Goal: Task Accomplishment & Management: Manage account settings

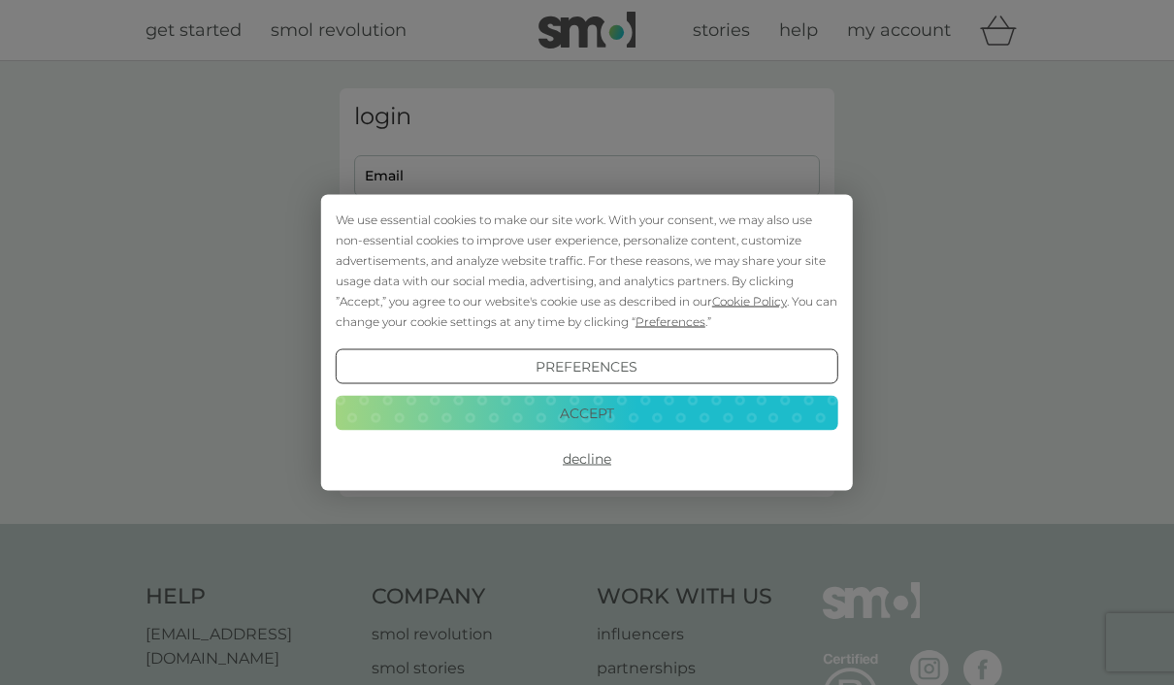
click at [594, 457] on button "Decline" at bounding box center [587, 459] width 503 height 35
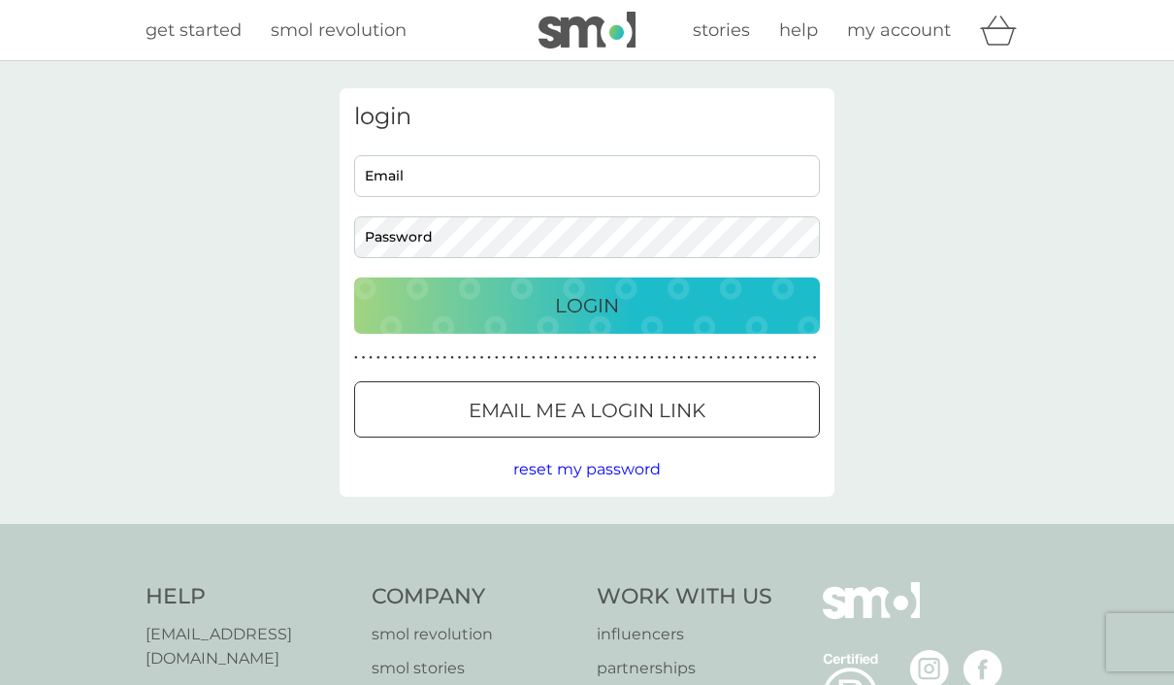
click at [485, 176] on input "Email" at bounding box center [587, 176] width 466 height 42
type input "Juliapoulson110@gmail.com"
click at [632, 290] on div "Login" at bounding box center [587, 305] width 427 height 31
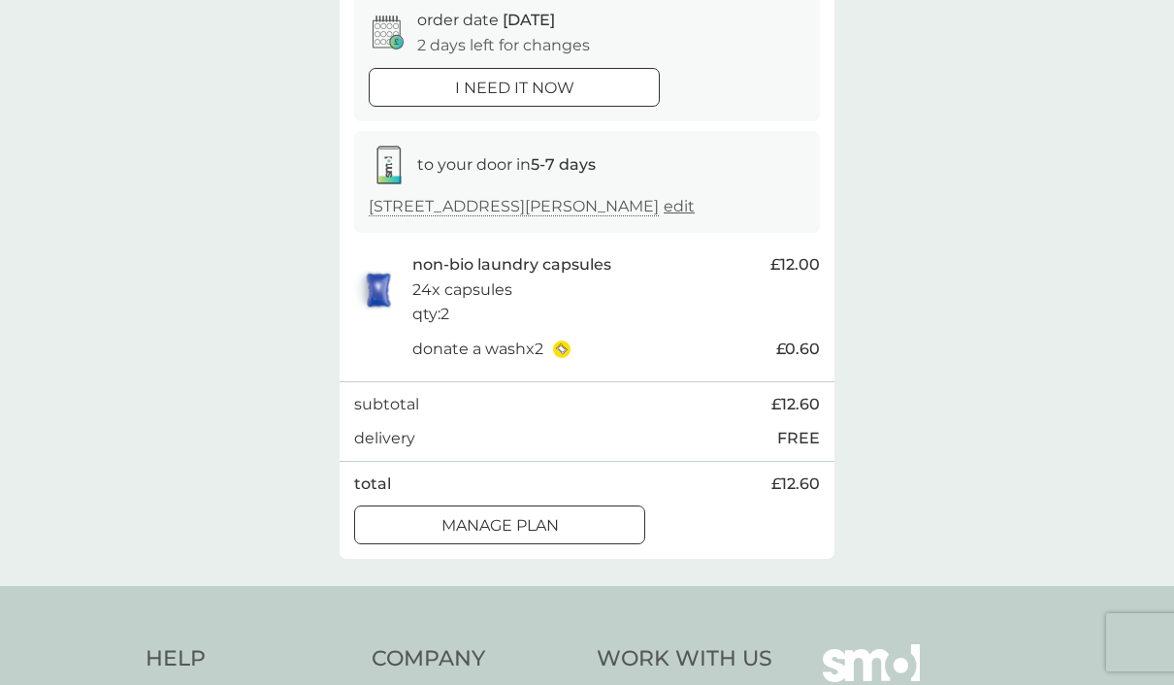
scroll to position [191, 0]
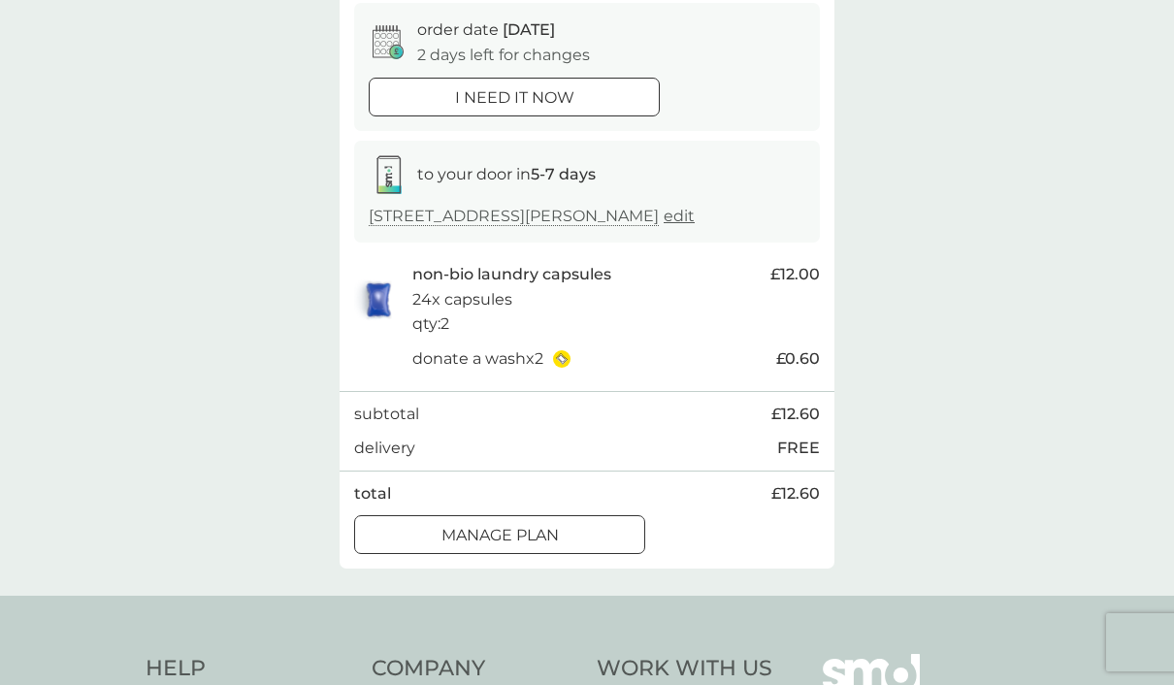
click at [564, 548] on div "Manage plan" at bounding box center [499, 535] width 289 height 25
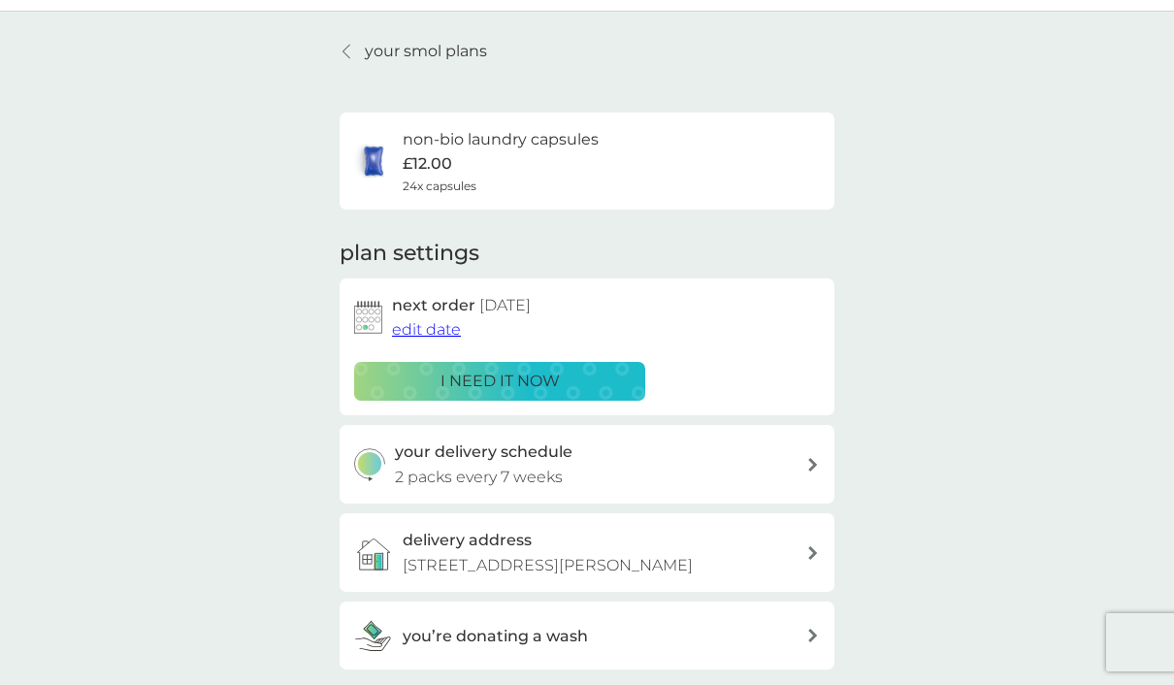
scroll to position [49, 0]
click at [362, 53] on link "your smol plans" at bounding box center [414, 52] width 148 height 25
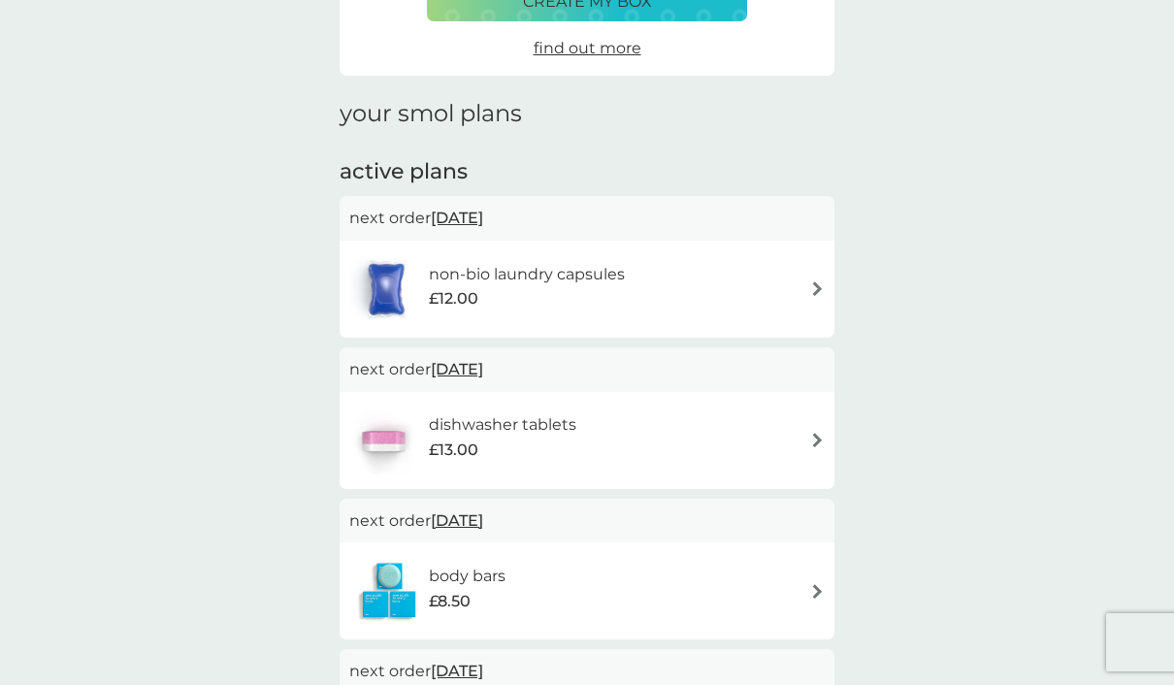
scroll to position [195, 0]
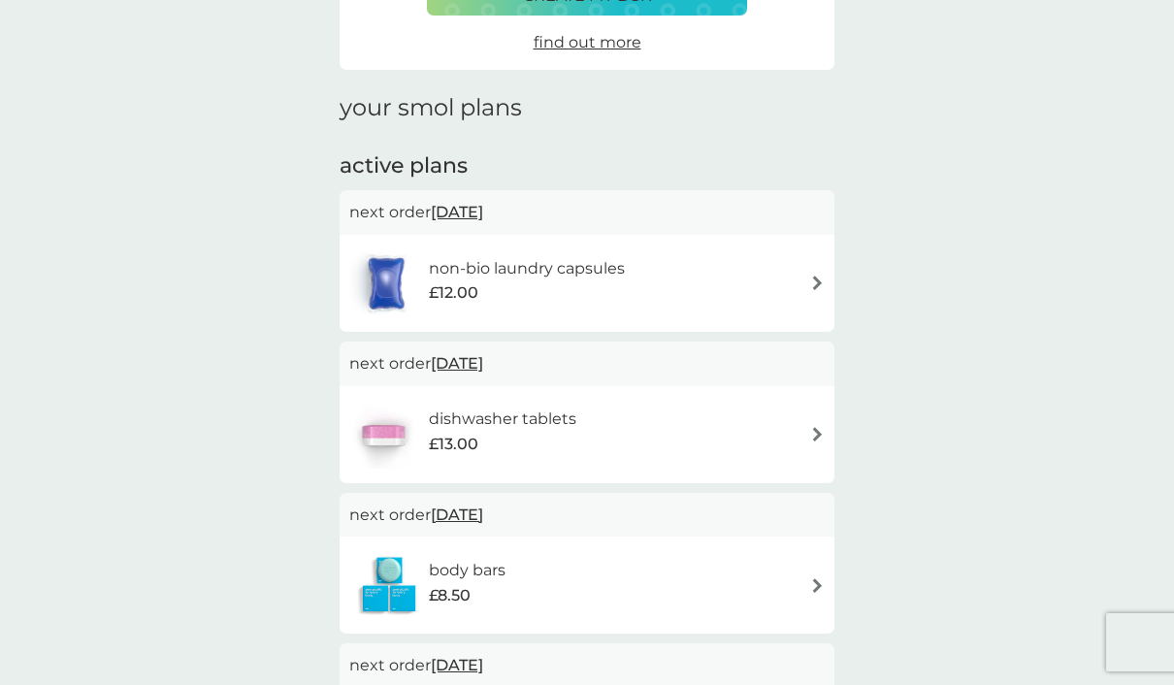
click at [750, 421] on div "dishwasher tablets £13.00" at bounding box center [587, 435] width 476 height 68
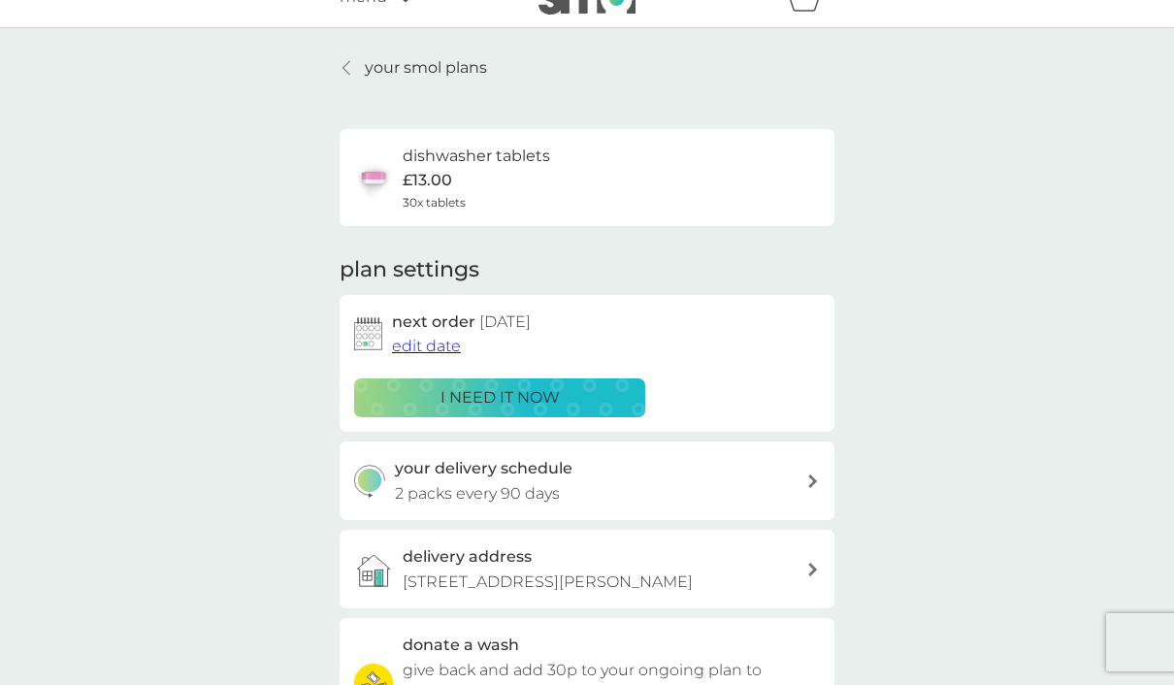
scroll to position [32, 0]
click at [601, 394] on div "i need it now" at bounding box center [500, 398] width 266 height 25
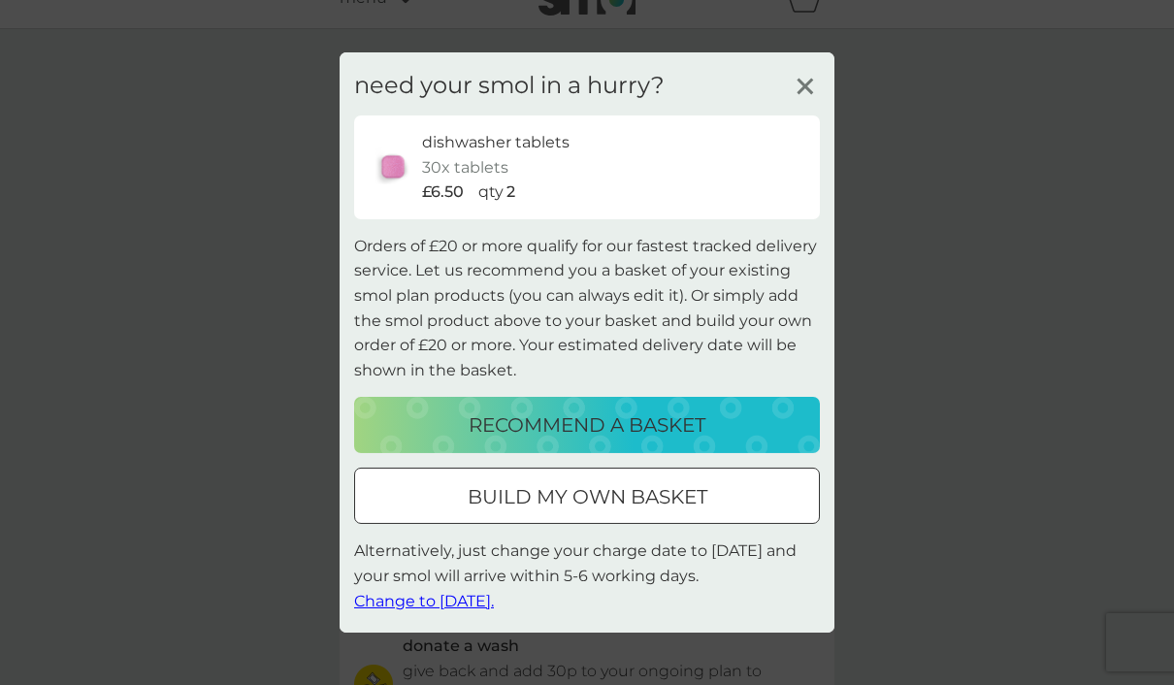
click at [618, 415] on p "recommend a basket" at bounding box center [587, 425] width 237 height 31
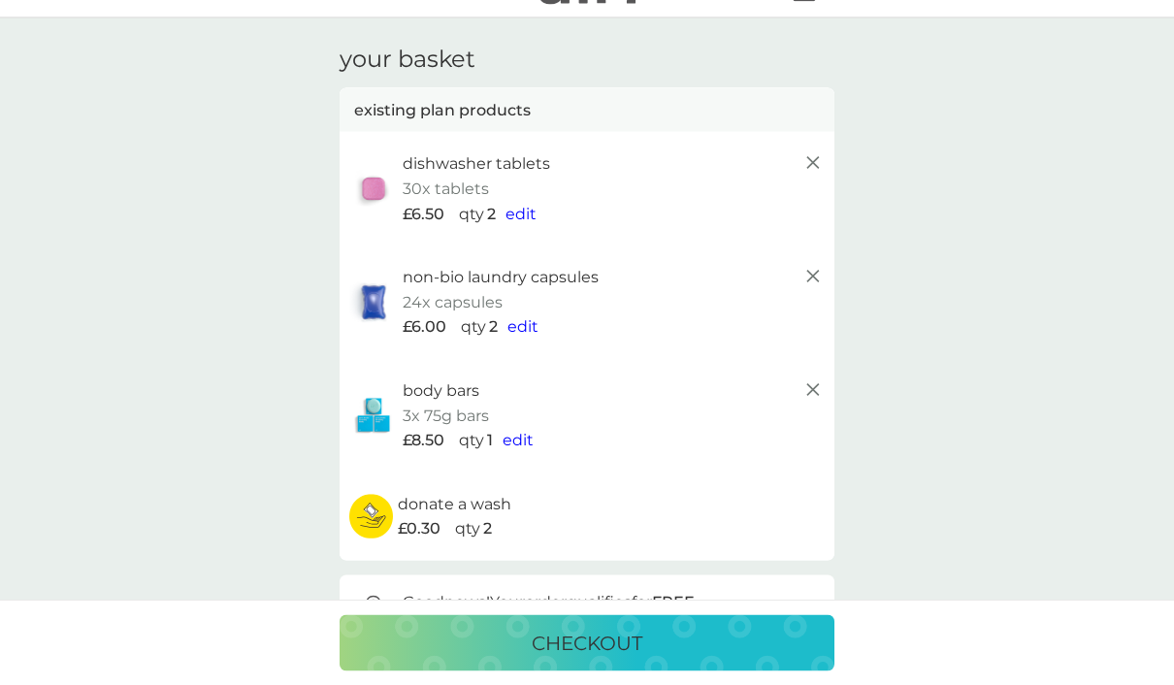
scroll to position [62, 0]
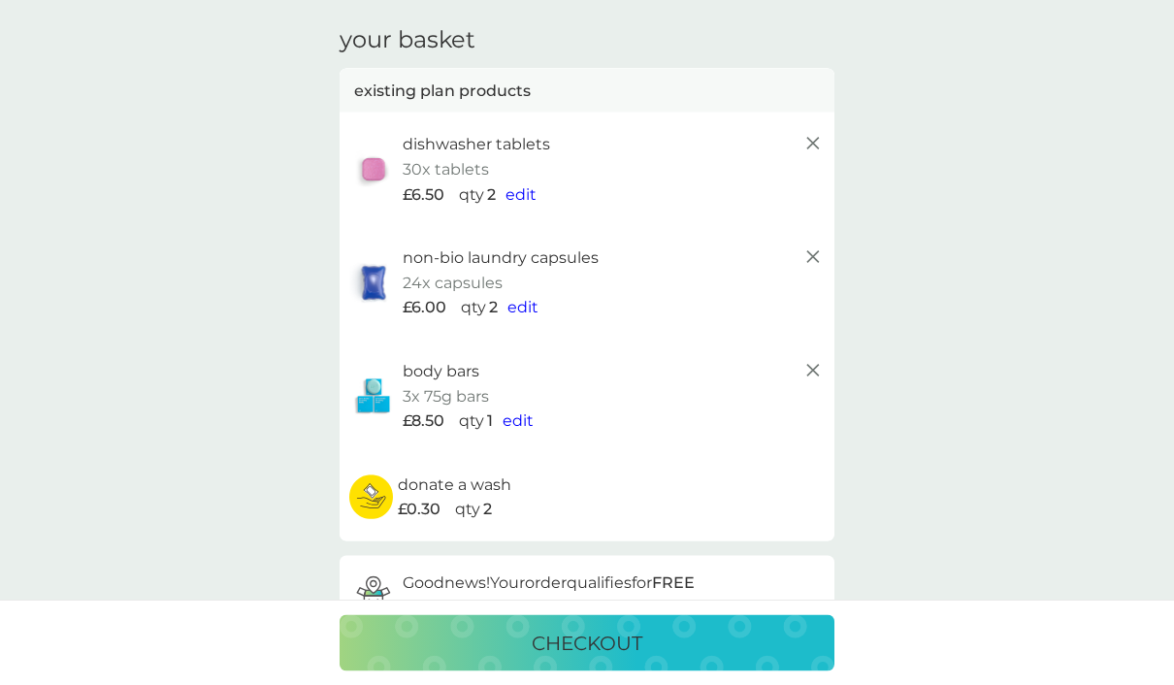
click at [590, 659] on p "checkout" at bounding box center [587, 643] width 111 height 31
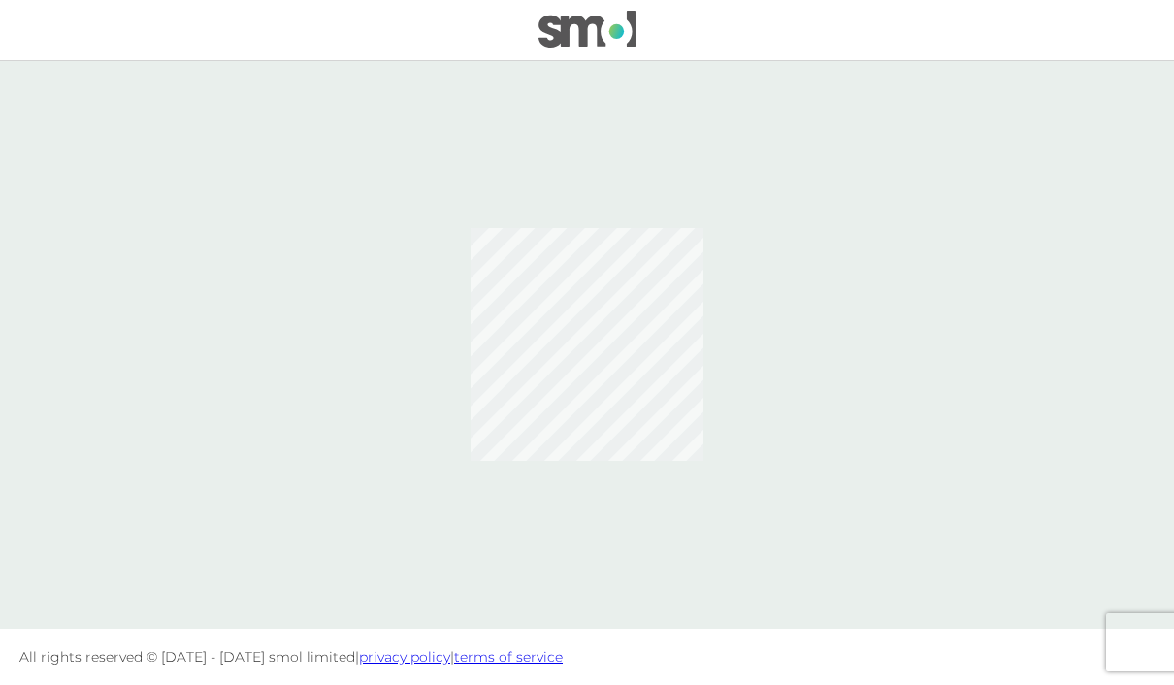
scroll to position [80, 0]
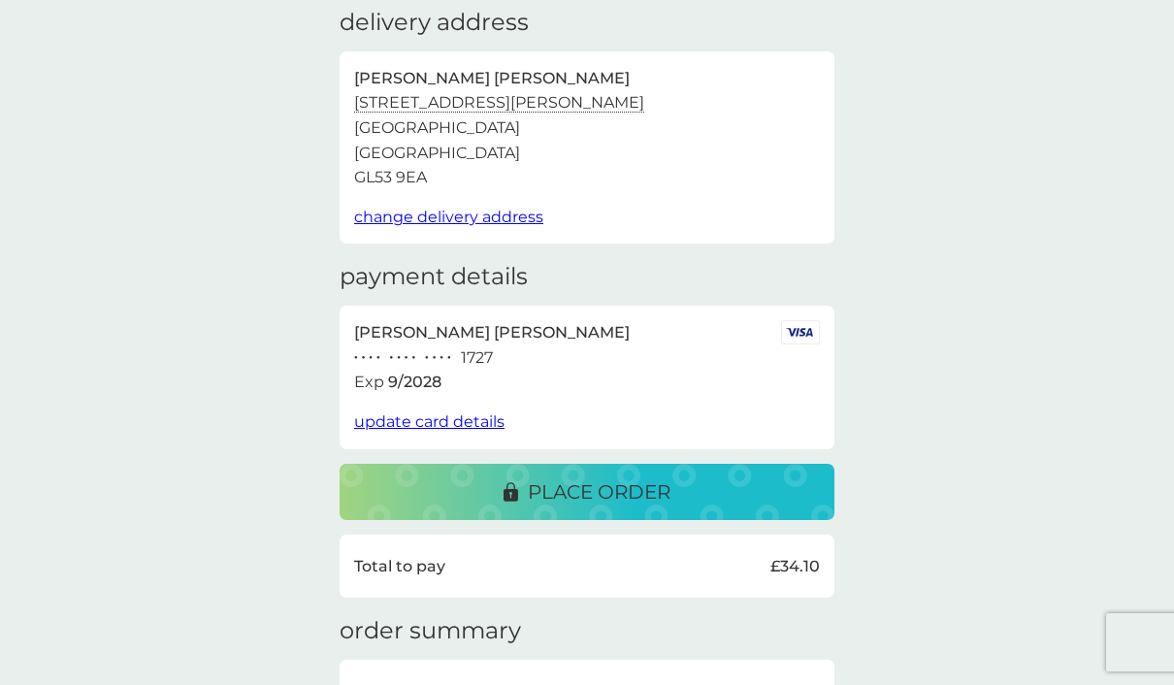
click at [591, 477] on p "place order" at bounding box center [599, 492] width 143 height 31
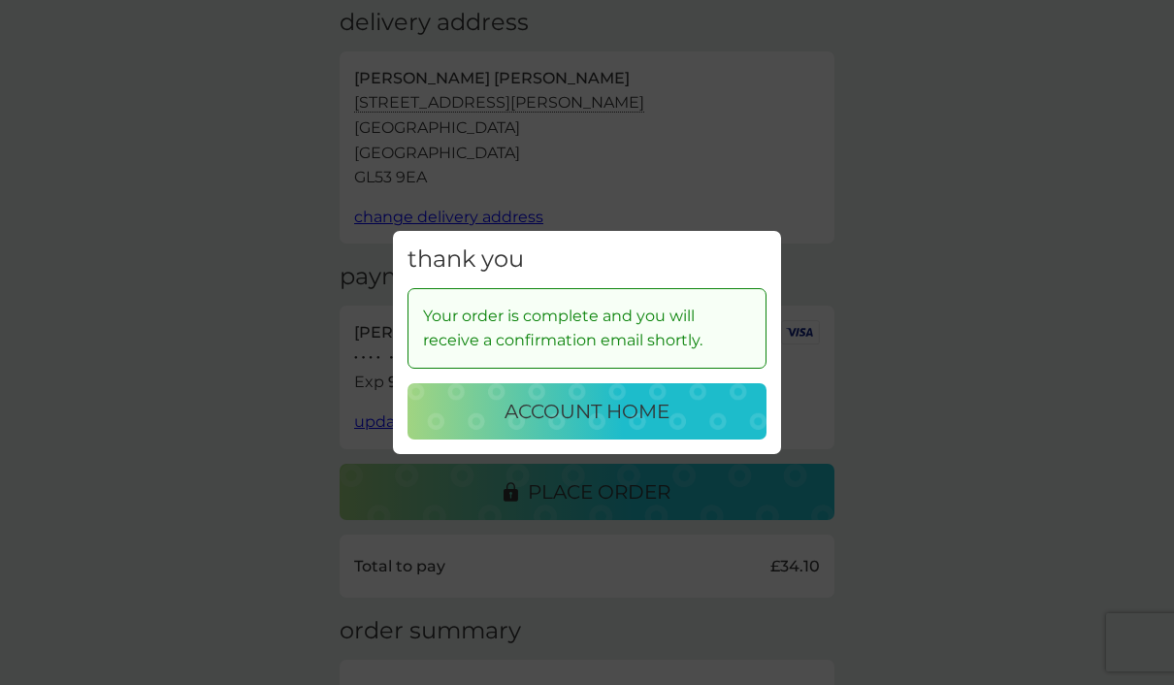
click at [612, 411] on p "account home" at bounding box center [587, 411] width 165 height 31
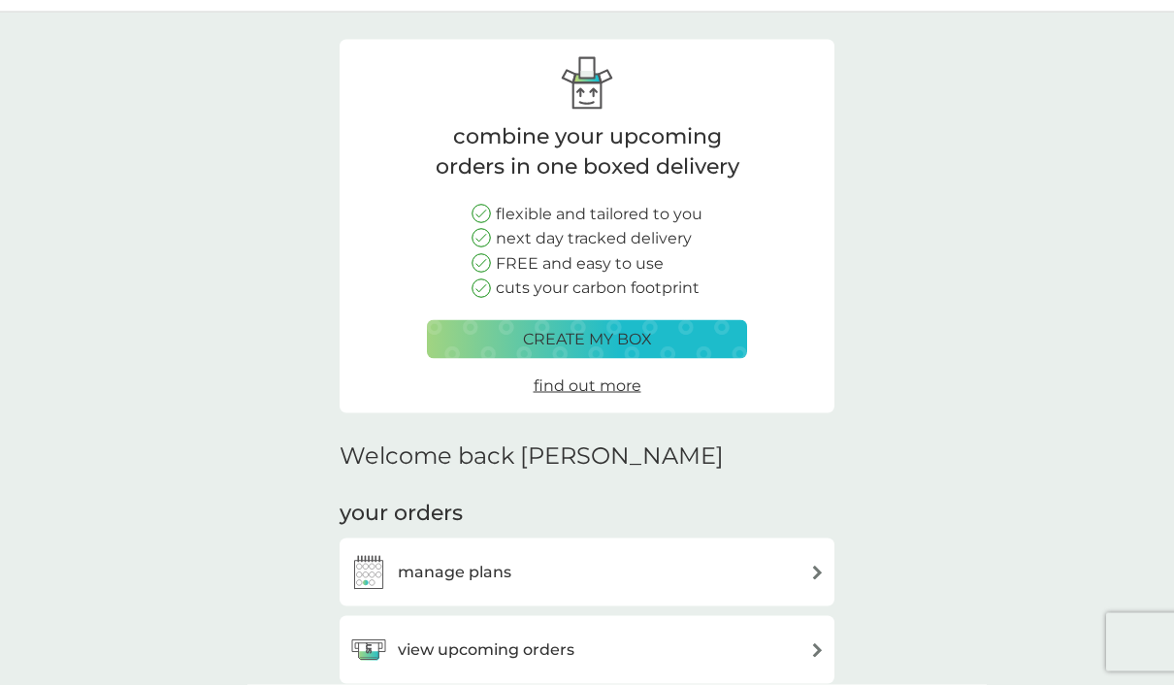
scroll to position [49, 0]
click at [677, 564] on div "manage plans" at bounding box center [587, 571] width 476 height 39
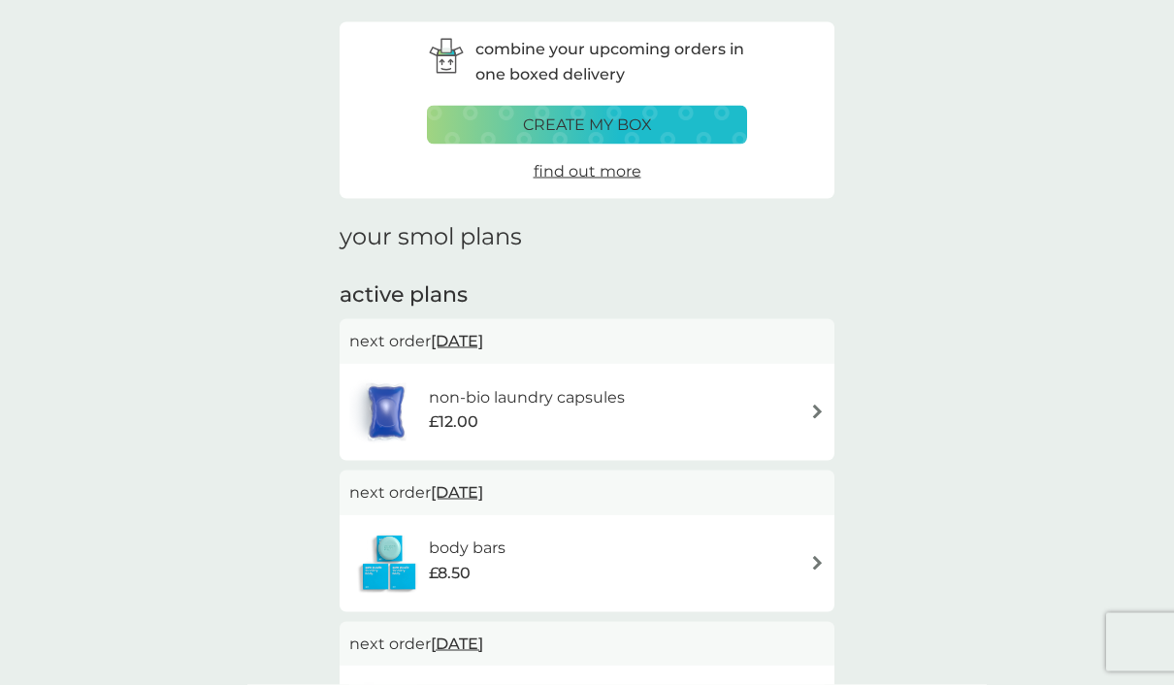
scroll to position [108, 0]
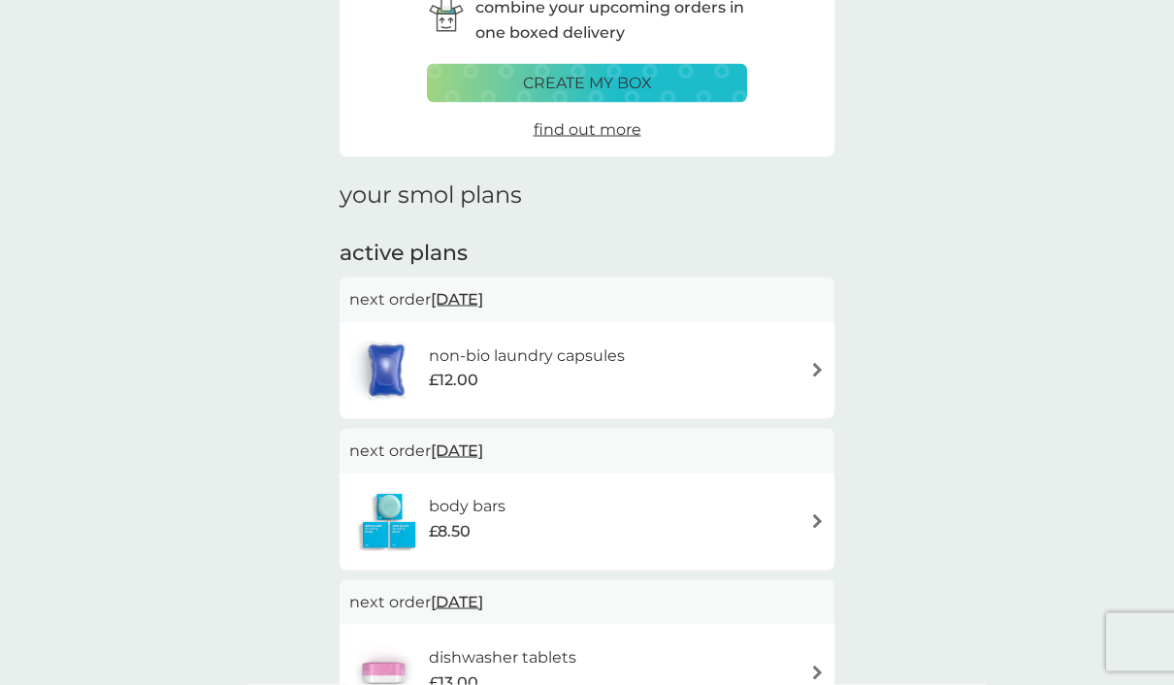
click at [788, 514] on div "body bars £8.50" at bounding box center [587, 522] width 476 height 68
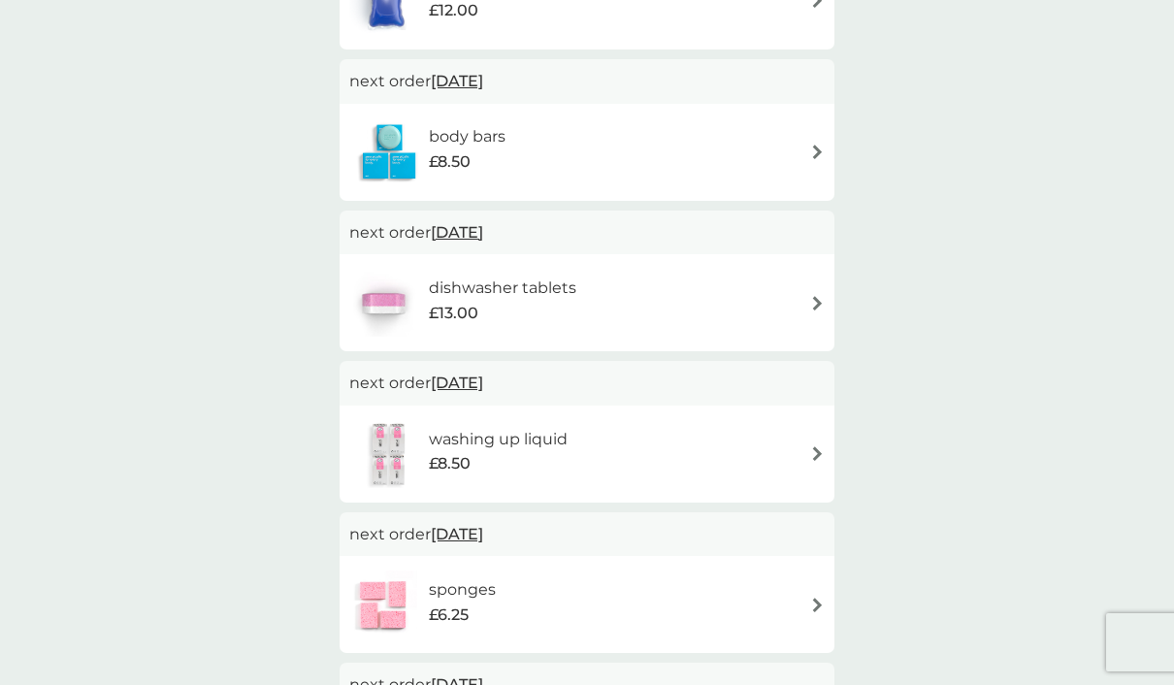
scroll to position [491, 0]
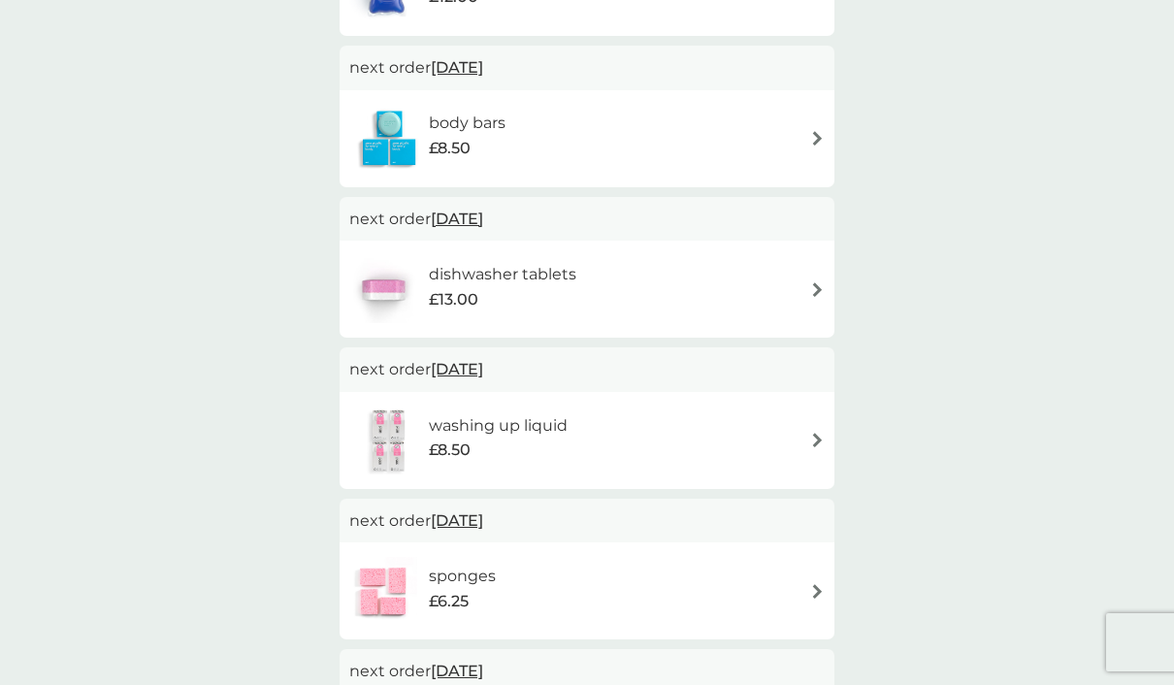
click at [797, 284] on div "dishwasher tablets £13.00" at bounding box center [587, 289] width 476 height 68
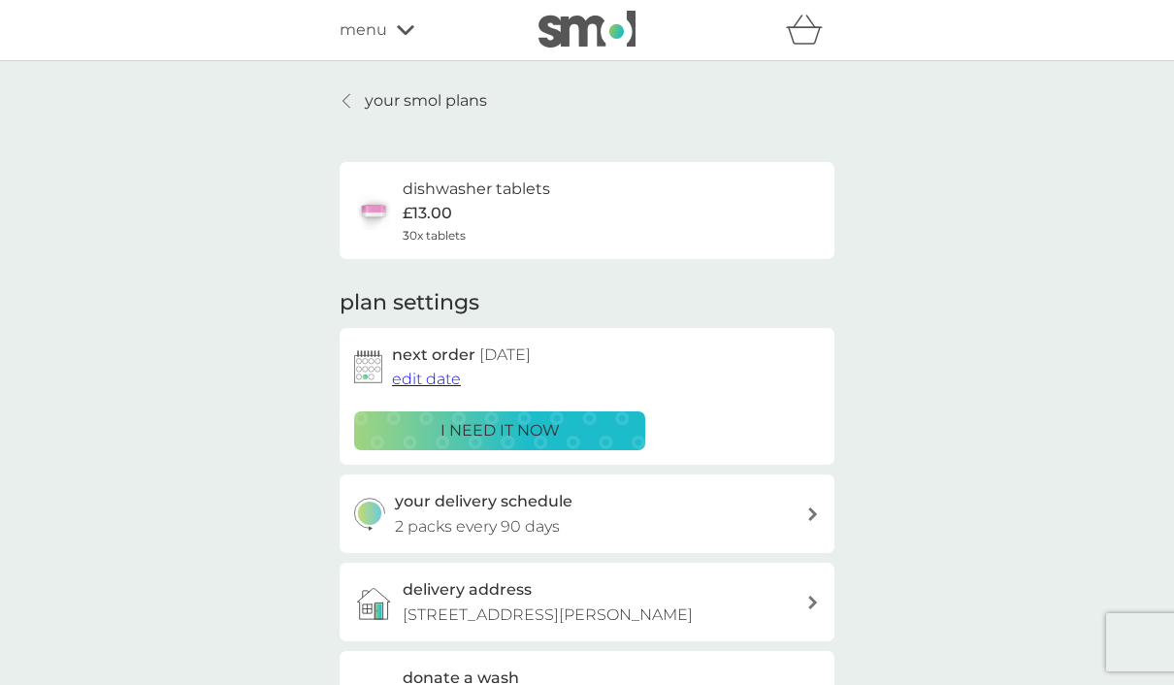
click at [359, 100] on link "your smol plans" at bounding box center [414, 100] width 148 height 25
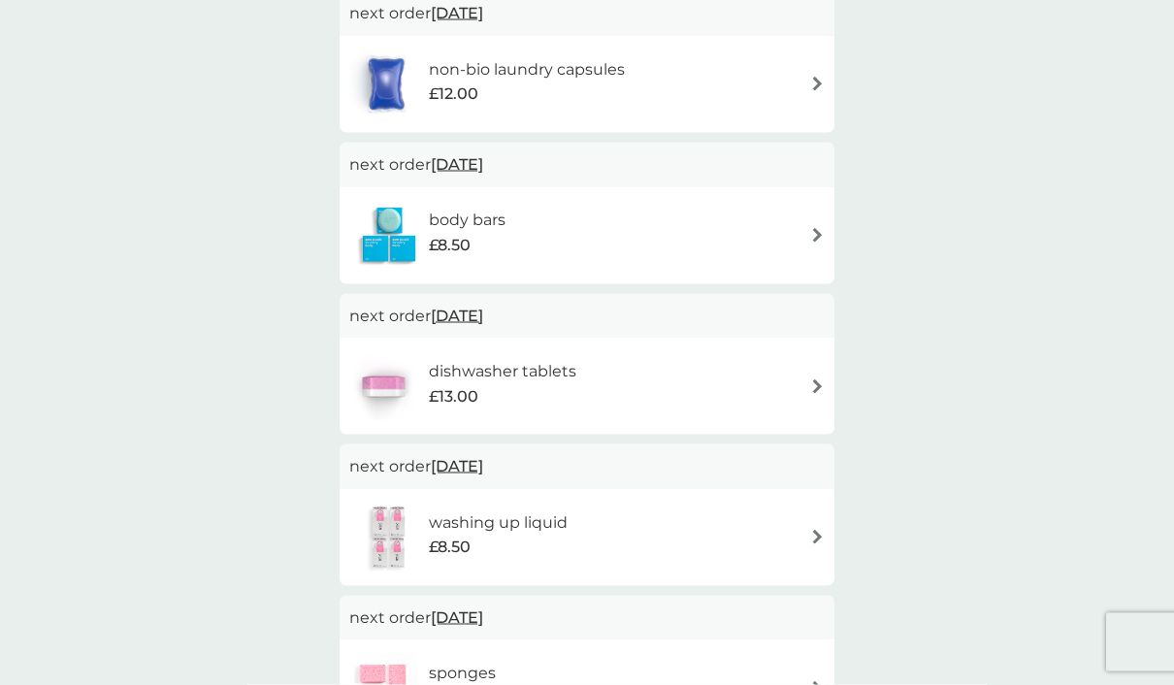
click at [483, 313] on span "8 Dec 2025" at bounding box center [457, 316] width 52 height 38
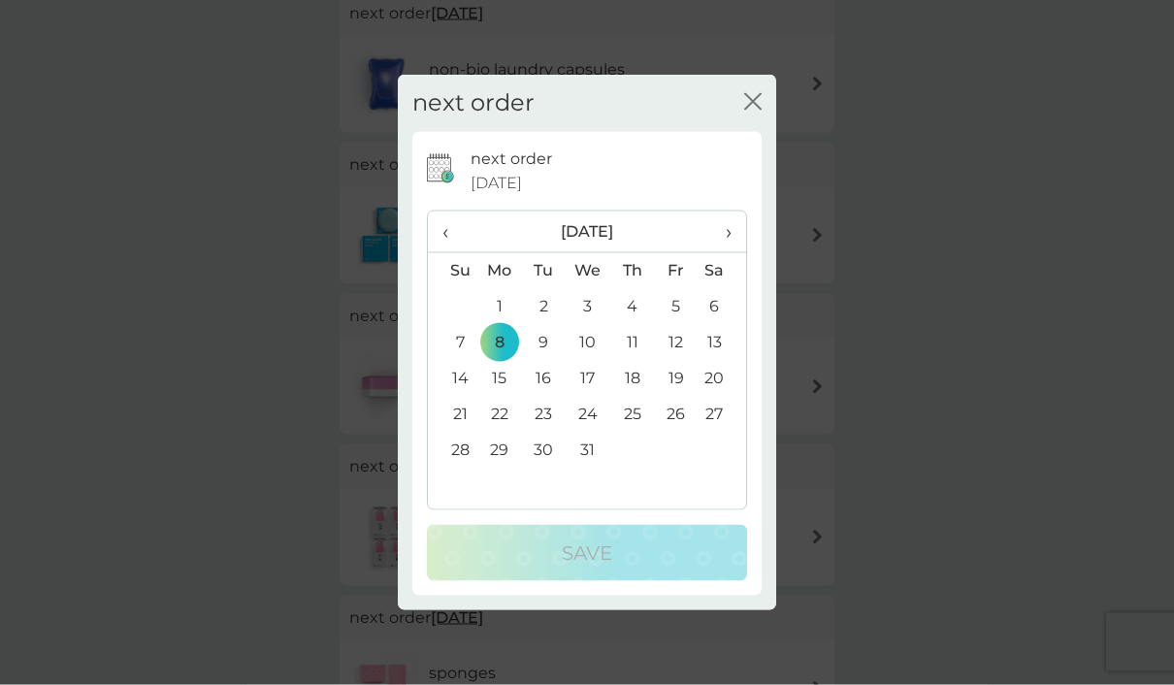
scroll to position [395, 0]
click at [451, 252] on span "‹" at bounding box center [453, 232] width 20 height 41
click at [678, 397] on td "14" at bounding box center [676, 379] width 44 height 36
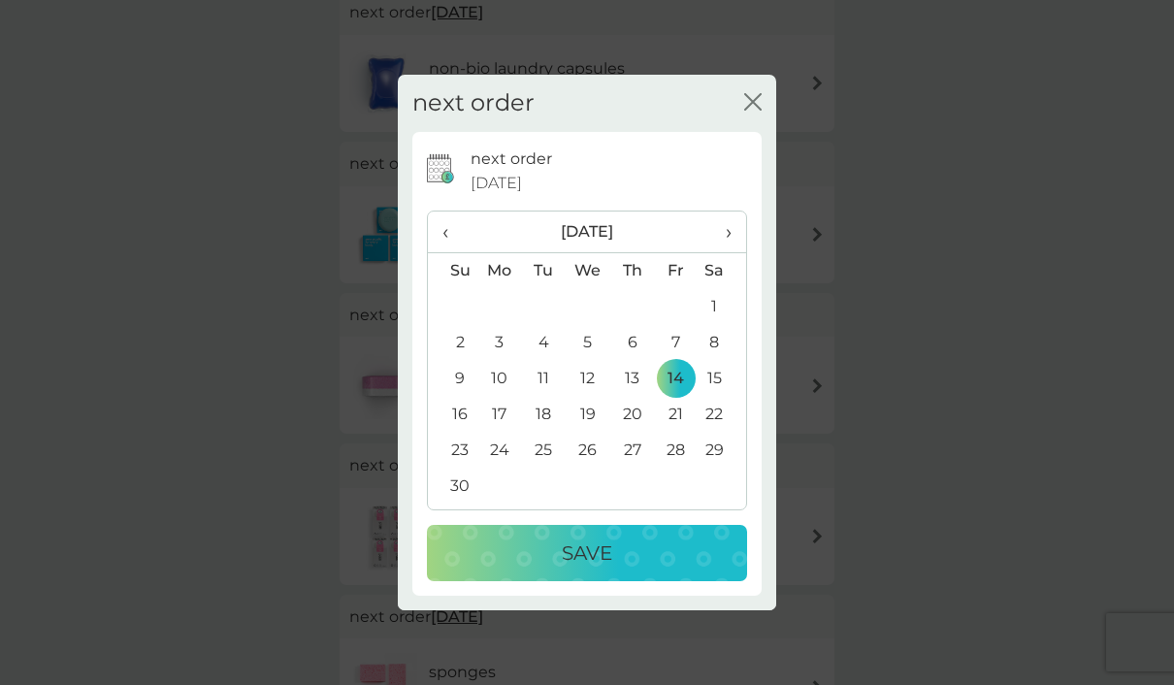
click at [643, 569] on div "Save" at bounding box center [586, 553] width 281 height 31
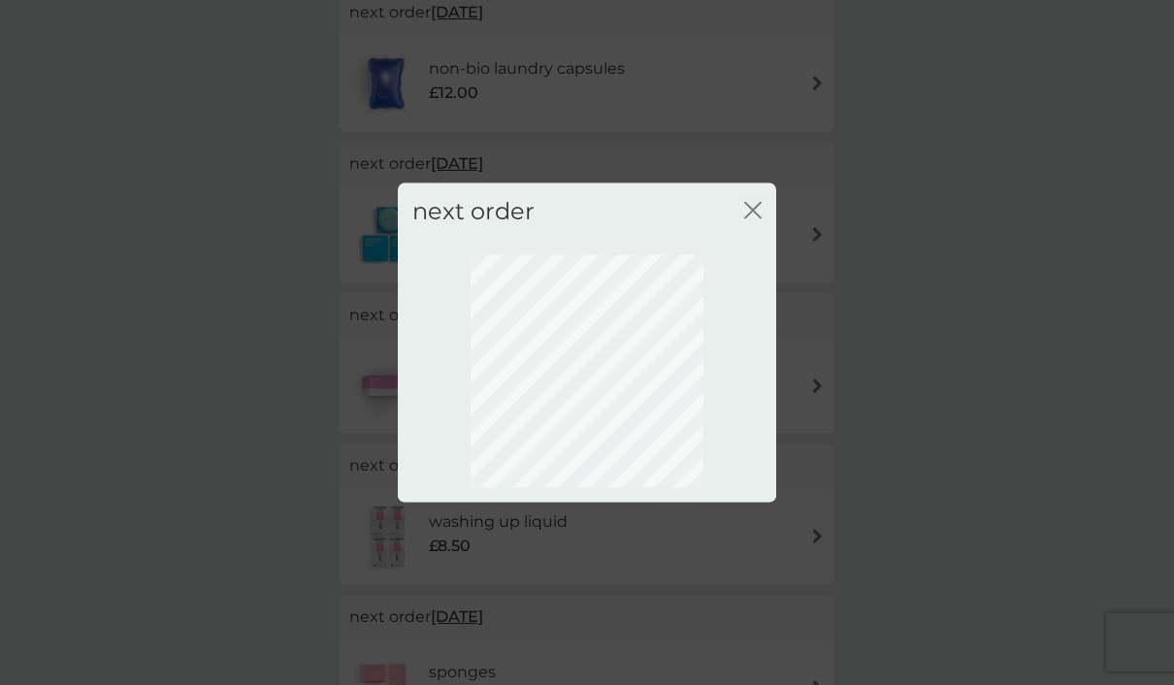
scroll to position [48, 0]
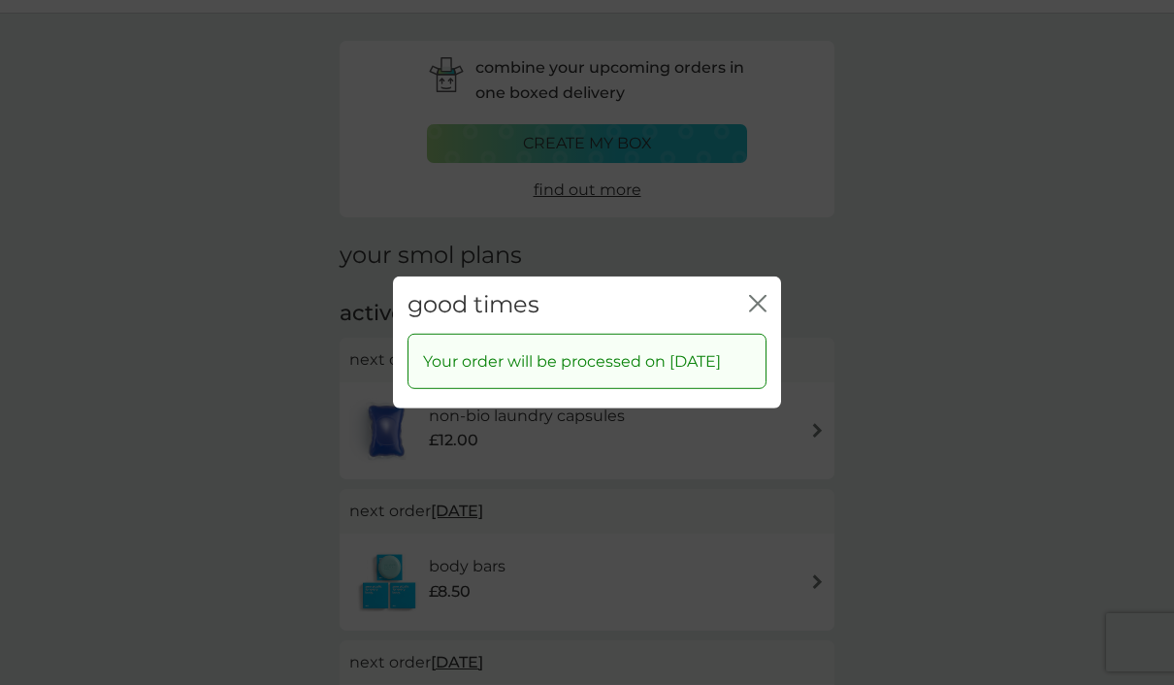
click at [760, 295] on icon "close" at bounding box center [757, 303] width 17 height 17
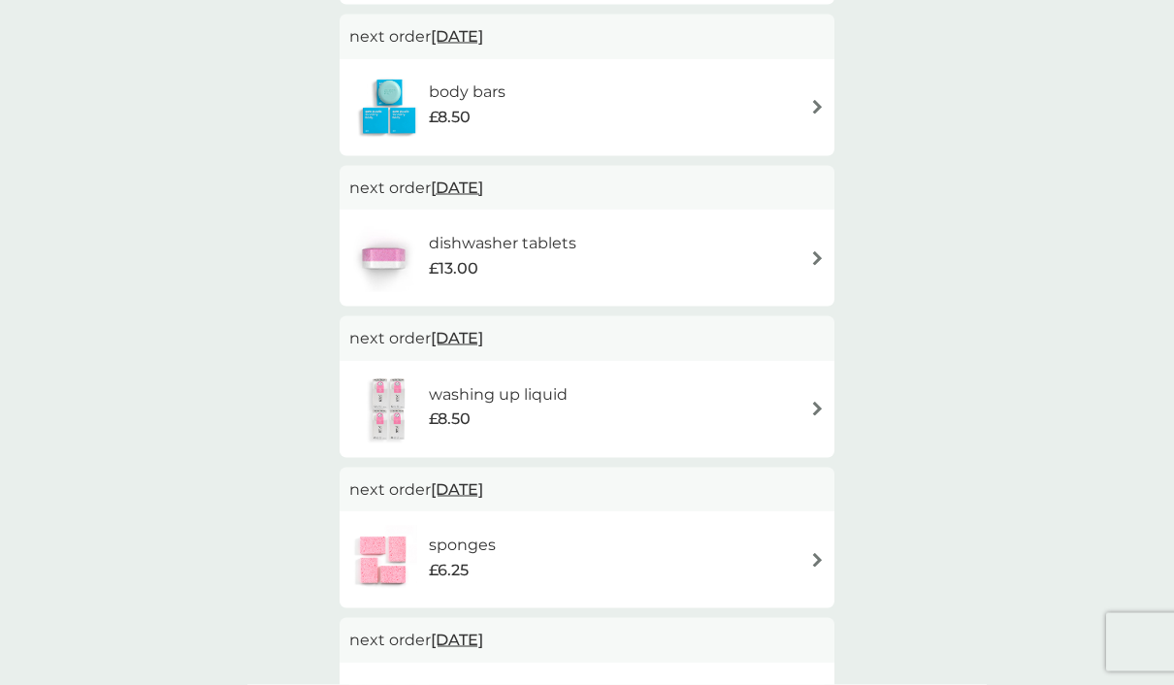
scroll to position [525, 0]
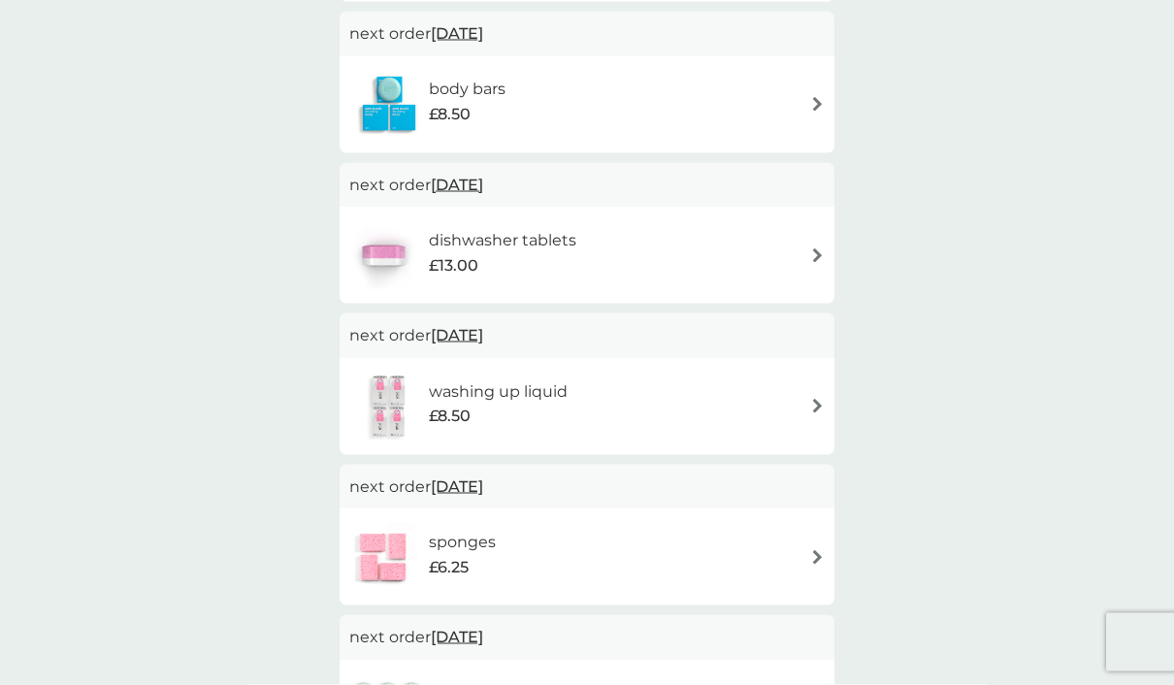
click at [791, 547] on div "sponges £6.25" at bounding box center [587, 557] width 476 height 68
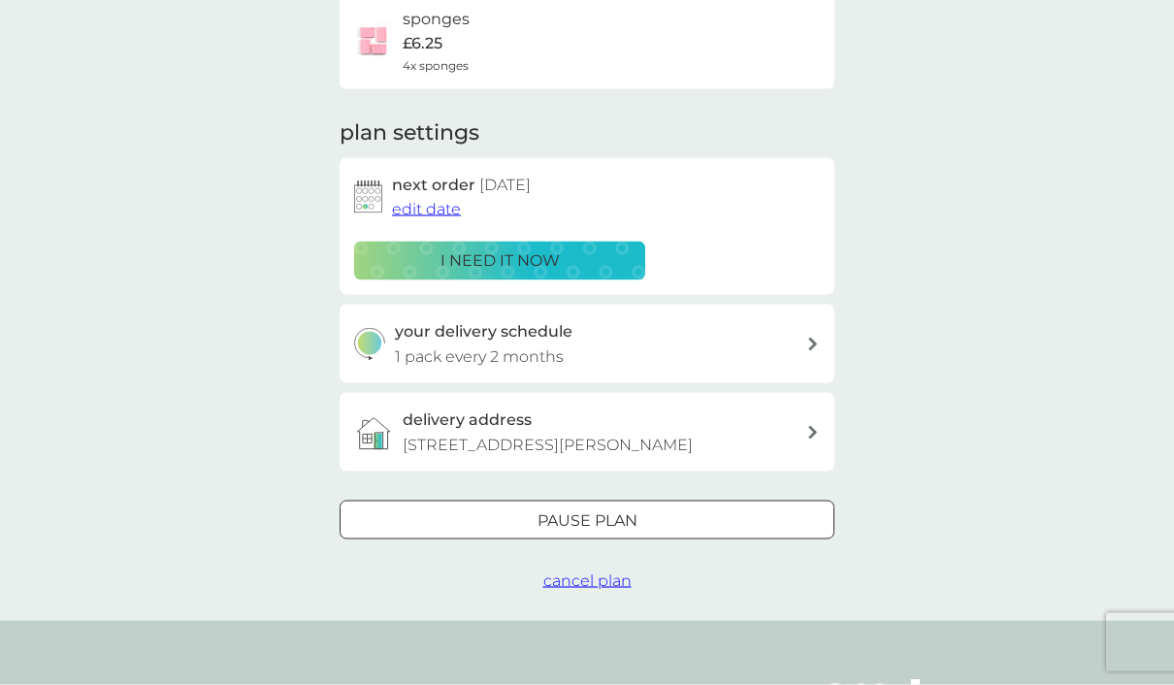
scroll to position [191, 0]
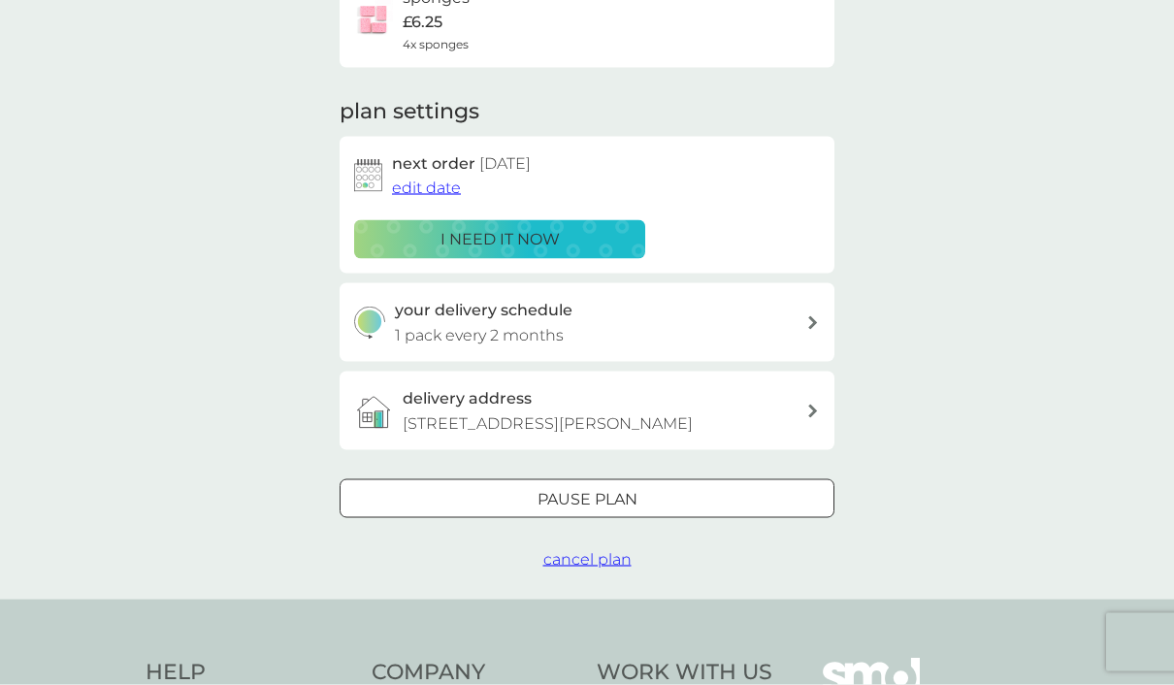
click at [594, 569] on span "cancel plan" at bounding box center [587, 559] width 88 height 18
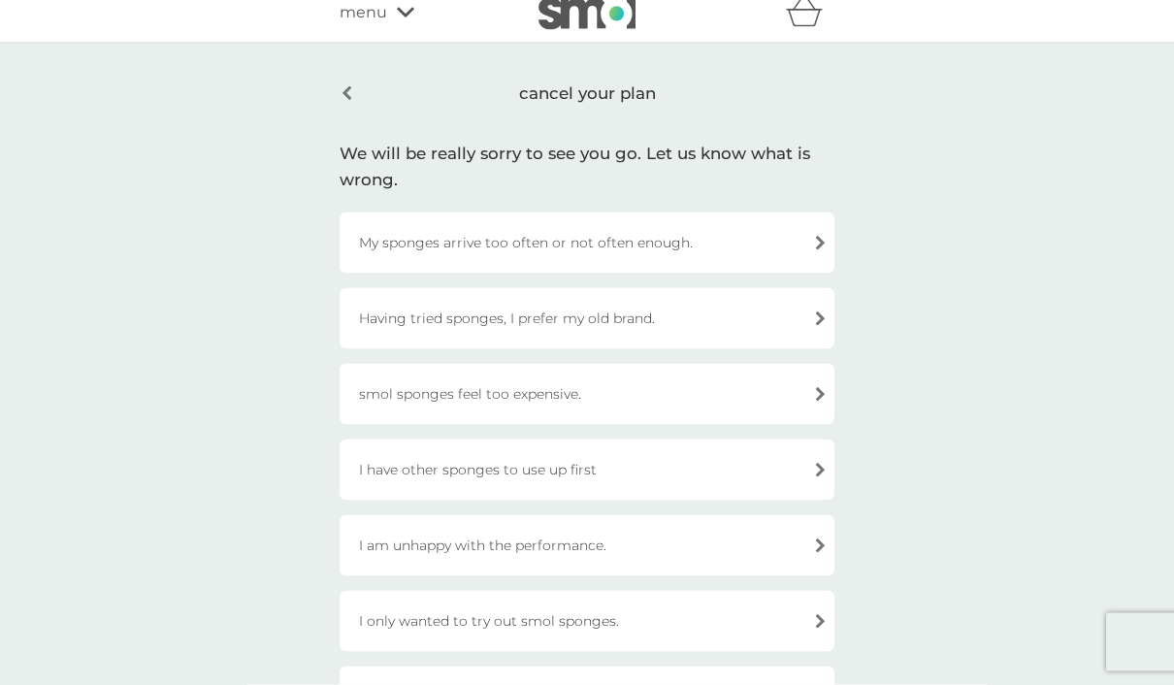
scroll to position [18, 0]
click at [791, 619] on div "I only wanted to try out smol sponges." at bounding box center [587, 620] width 495 height 61
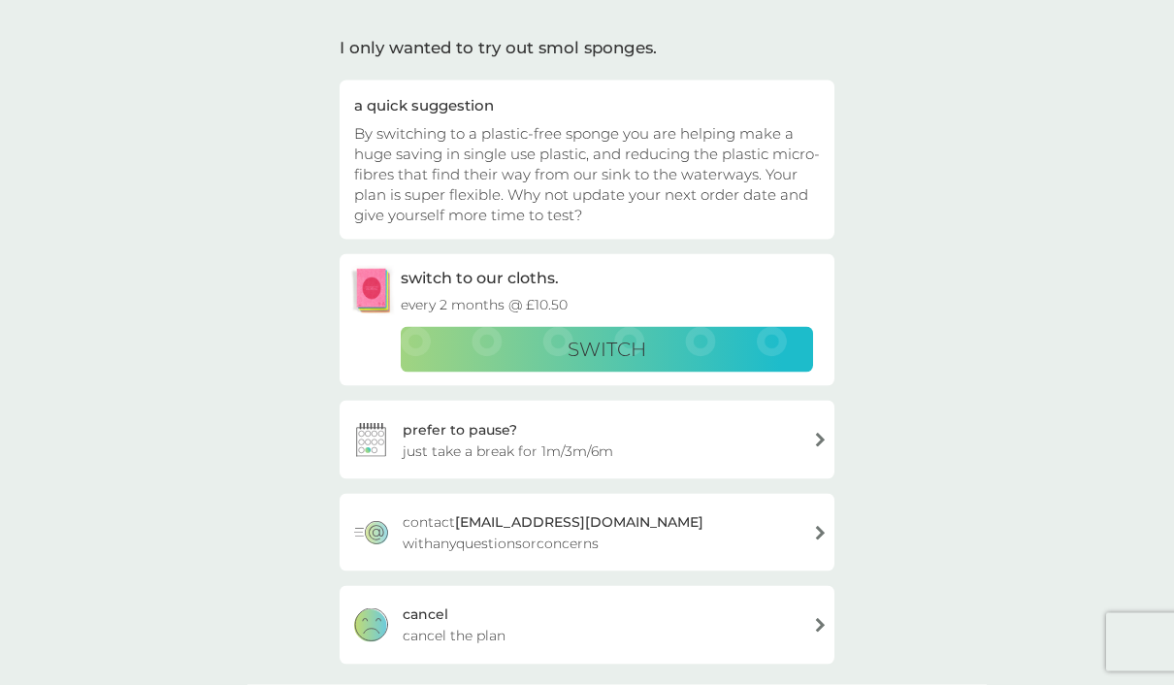
click at [629, 610] on div "cancel cancel the plan" at bounding box center [587, 625] width 495 height 78
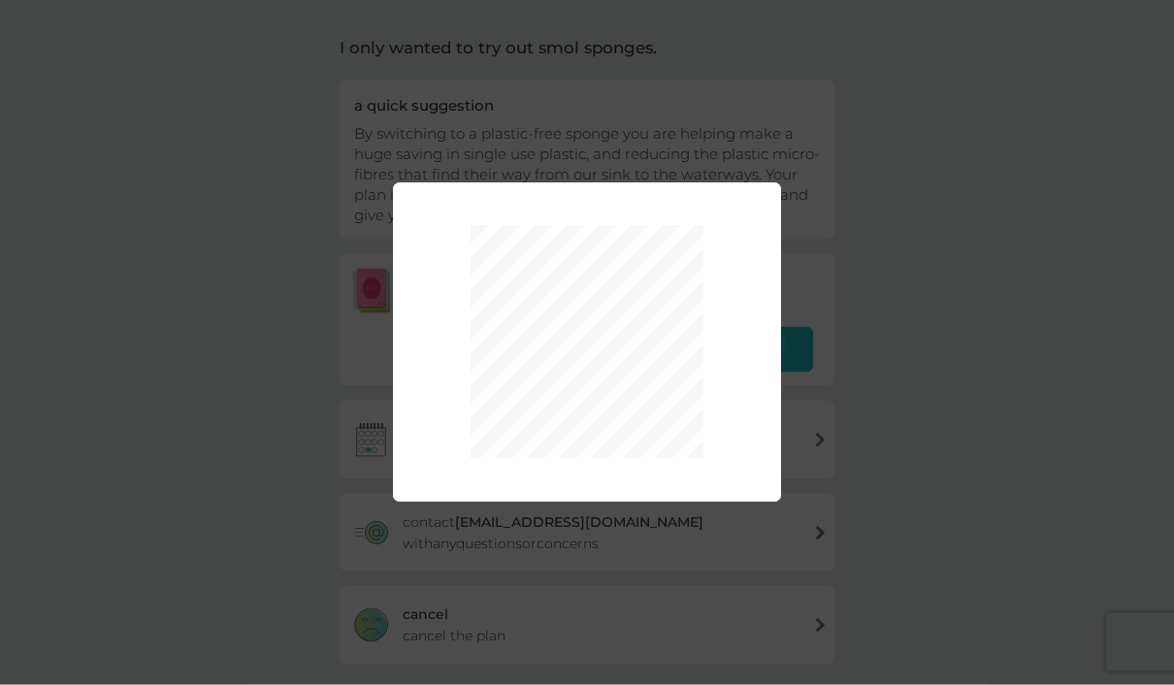
scroll to position [128, 0]
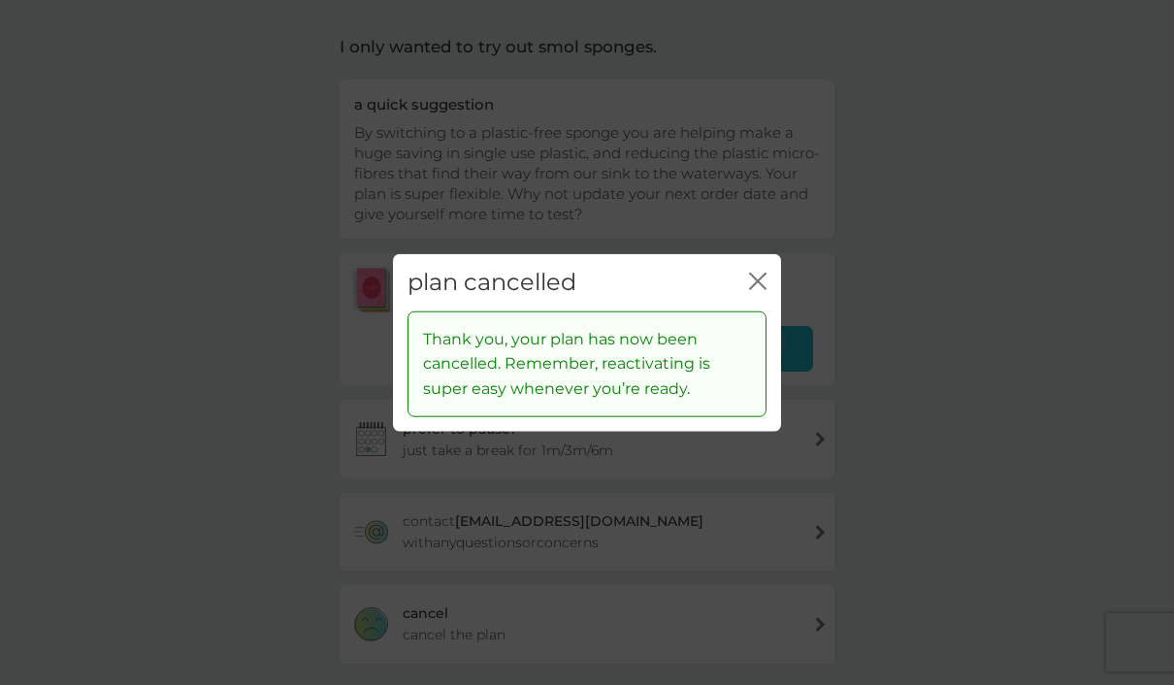
click at [765, 290] on icon "close" at bounding box center [757, 281] width 17 height 17
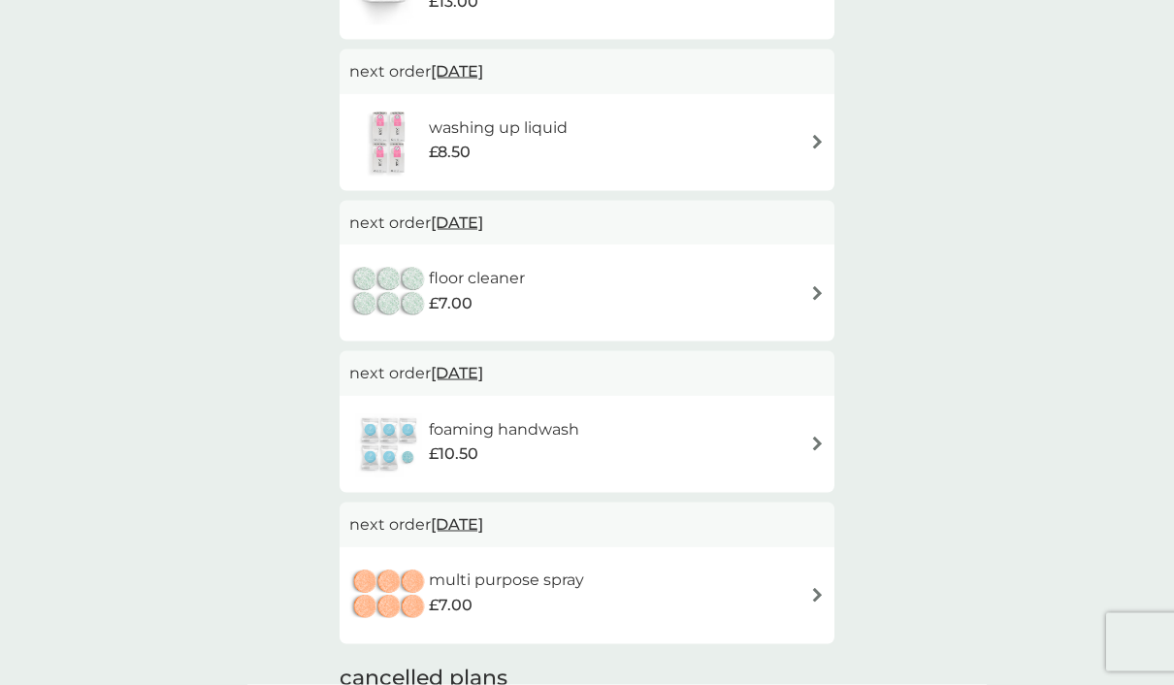
scroll to position [788, 0]
